Goal: Check status: Check status

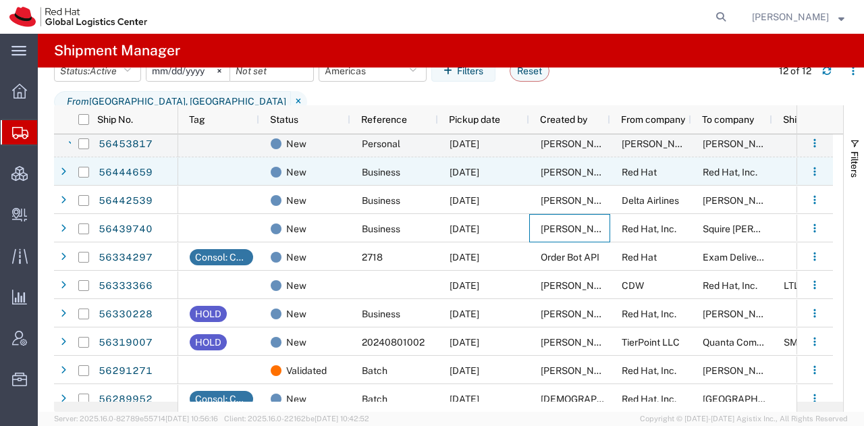
scroll to position [171, 0]
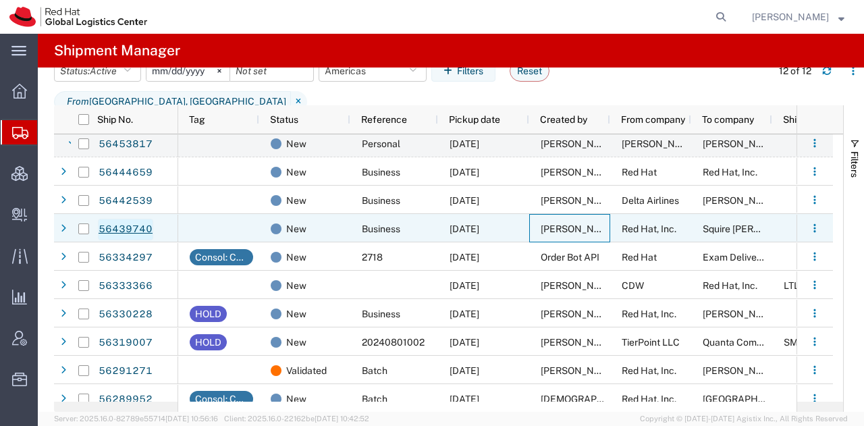
click at [132, 227] on link "56439740" at bounding box center [125, 230] width 55 height 22
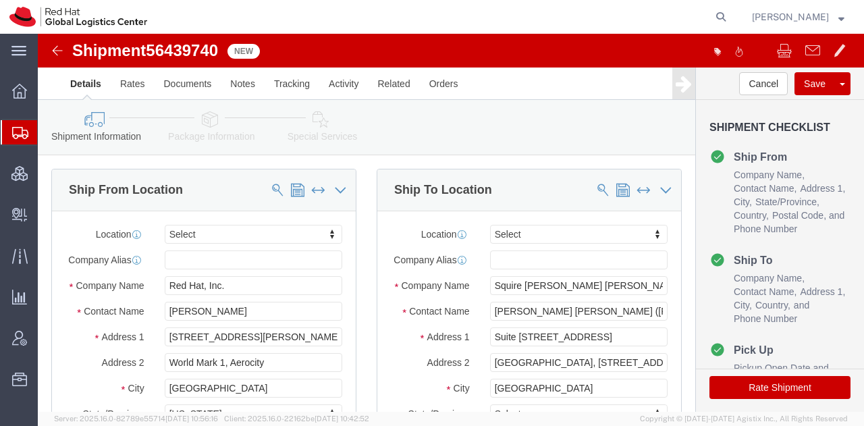
select select
click link "Activity"
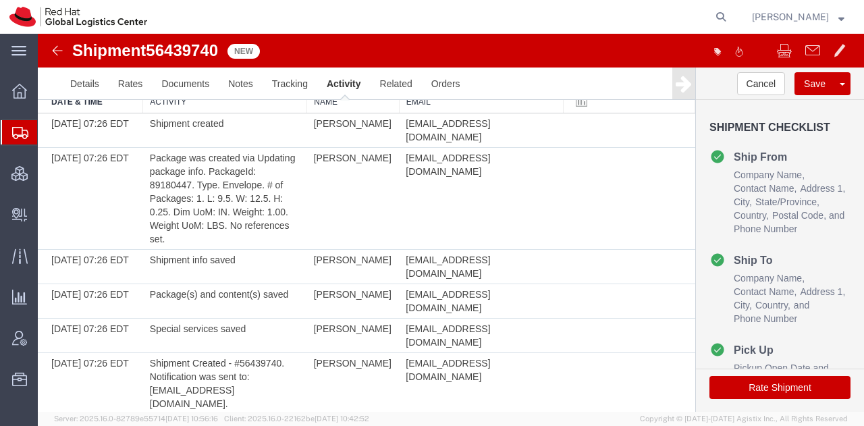
scroll to position [62, 0]
click at [0, 0] on span "Shipment Manager" at bounding box center [0, 0] width 0 height 0
